Goal: Information Seeking & Learning: Learn about a topic

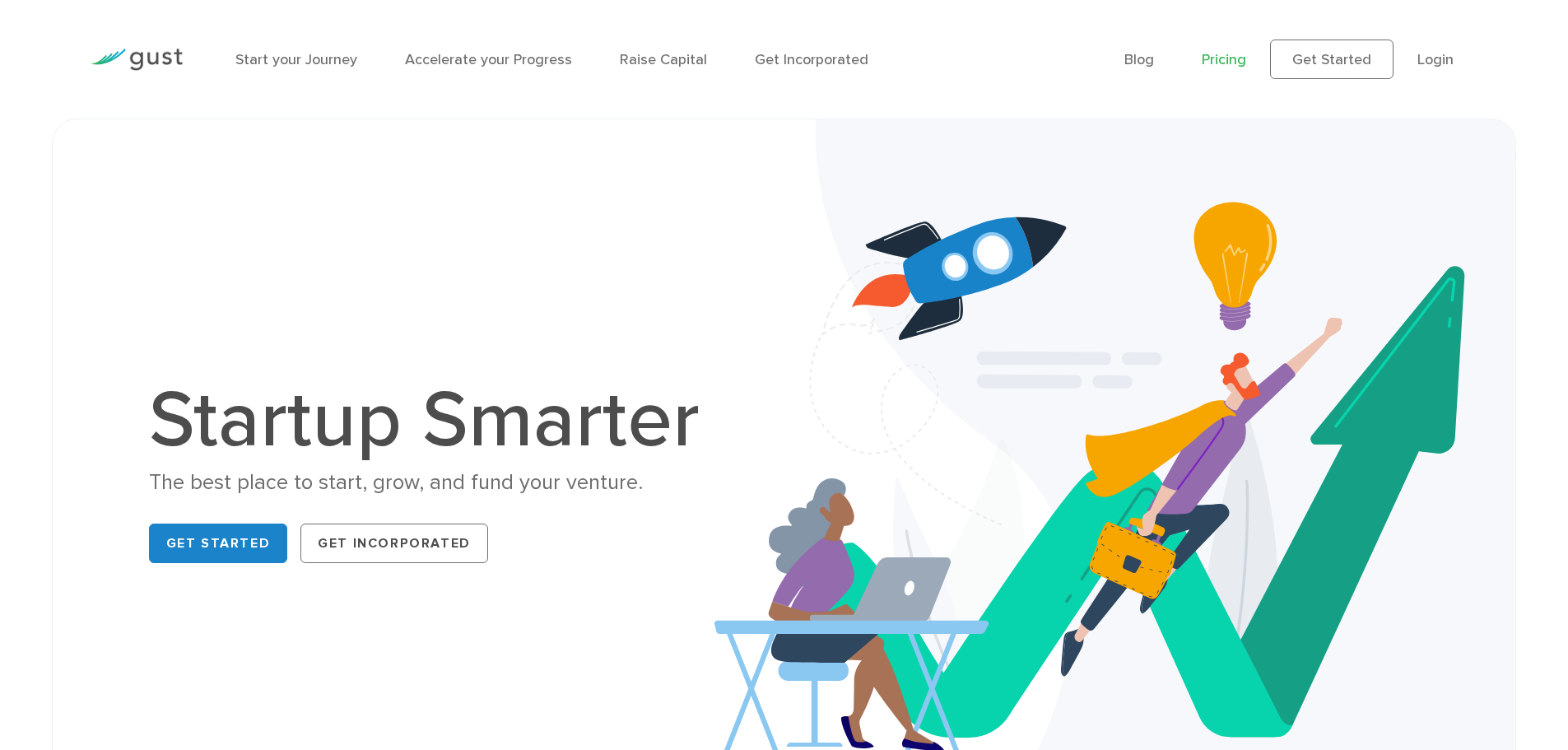
click at [1218, 52] on link "Pricing" at bounding box center [1224, 60] width 44 height 17
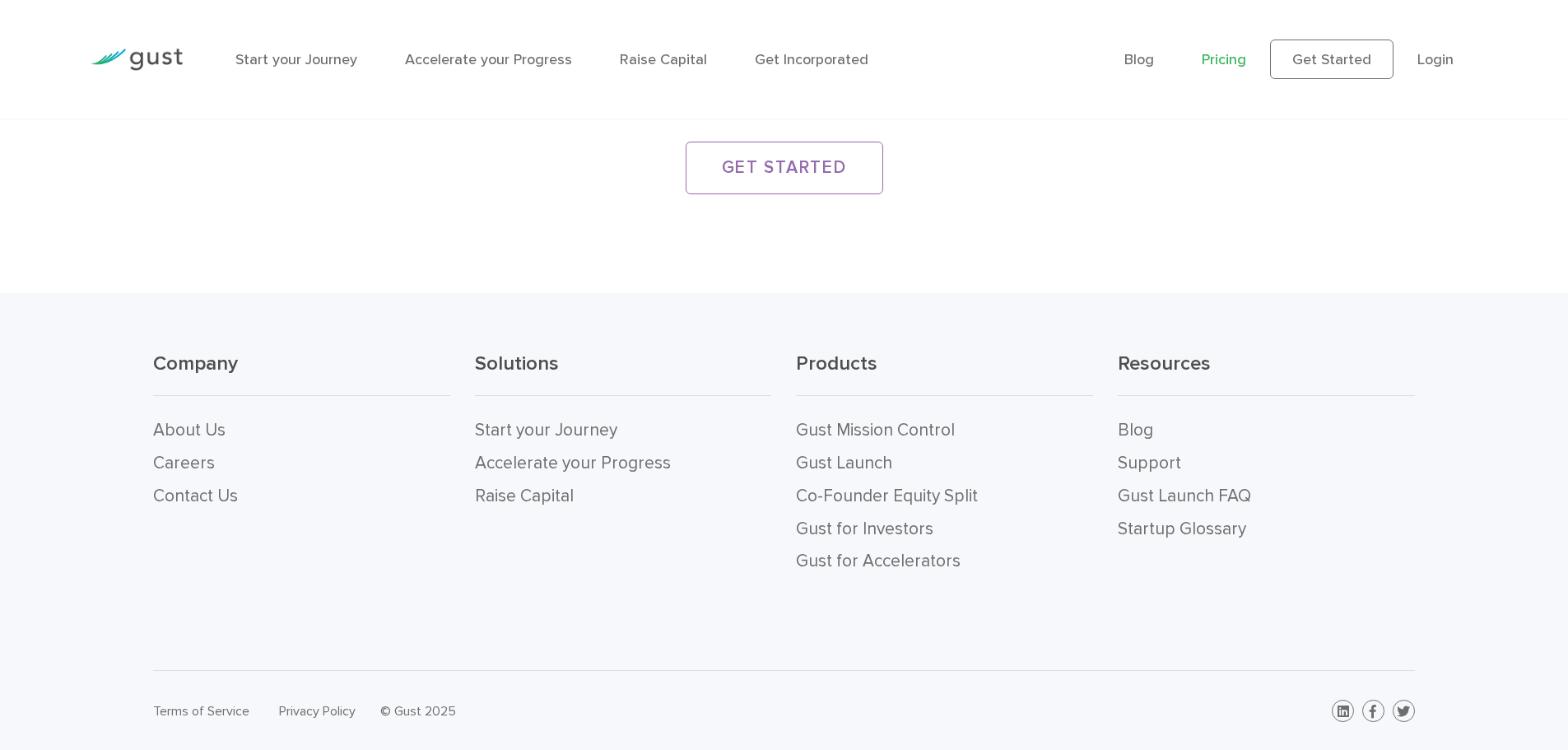
scroll to position [3239, 0]
click at [1342, 706] on icon at bounding box center [1342, 710] width 12 height 13
click at [1371, 714] on icon at bounding box center [1372, 710] width 7 height 13
